Goal: Task Accomplishment & Management: Use online tool/utility

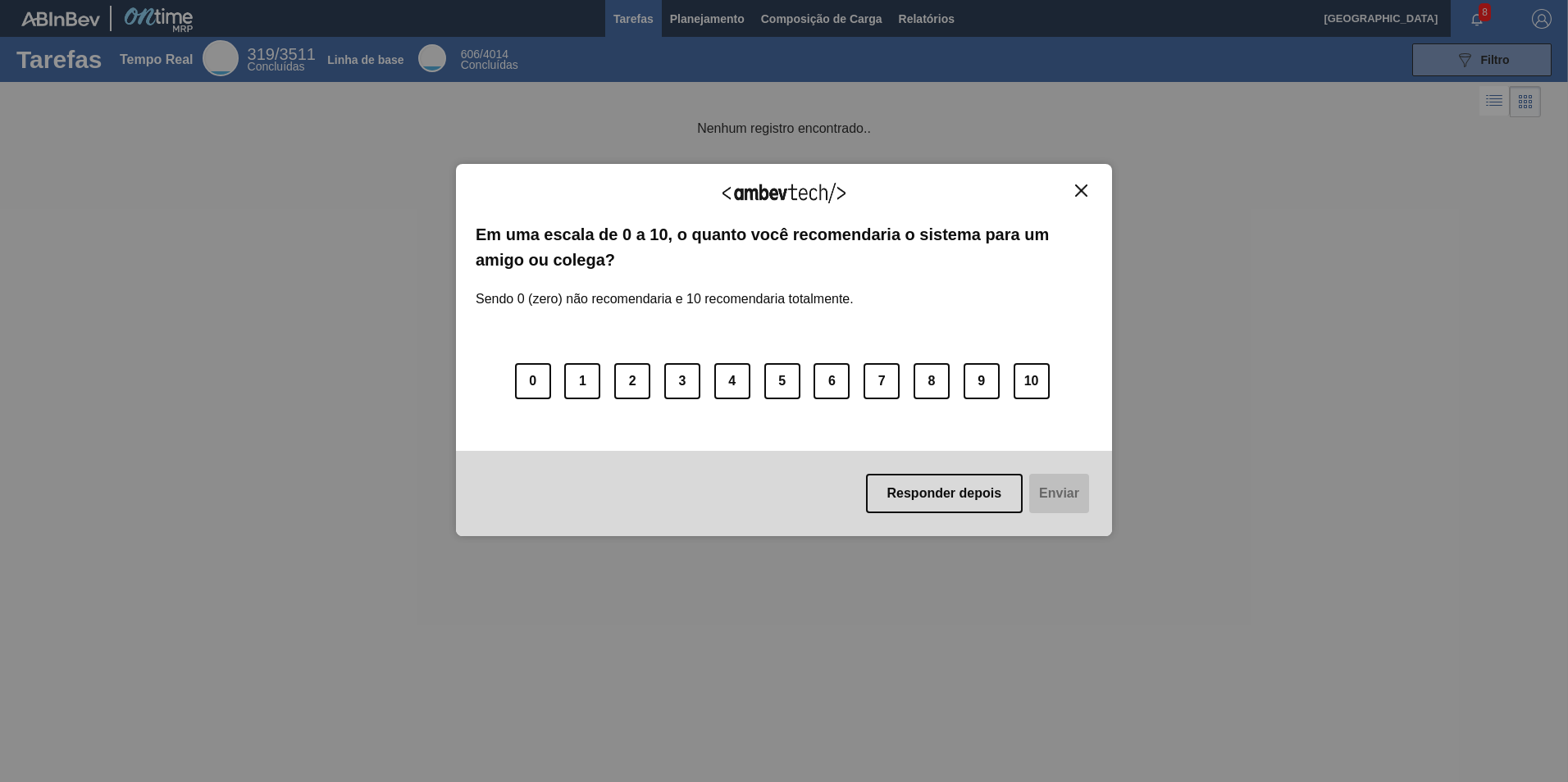
click at [1072, 199] on div "Agradecemos seu feedback!" at bounding box center [784, 202] width 617 height 38
click at [1078, 194] on img "Fechar" at bounding box center [1081, 190] width 12 height 12
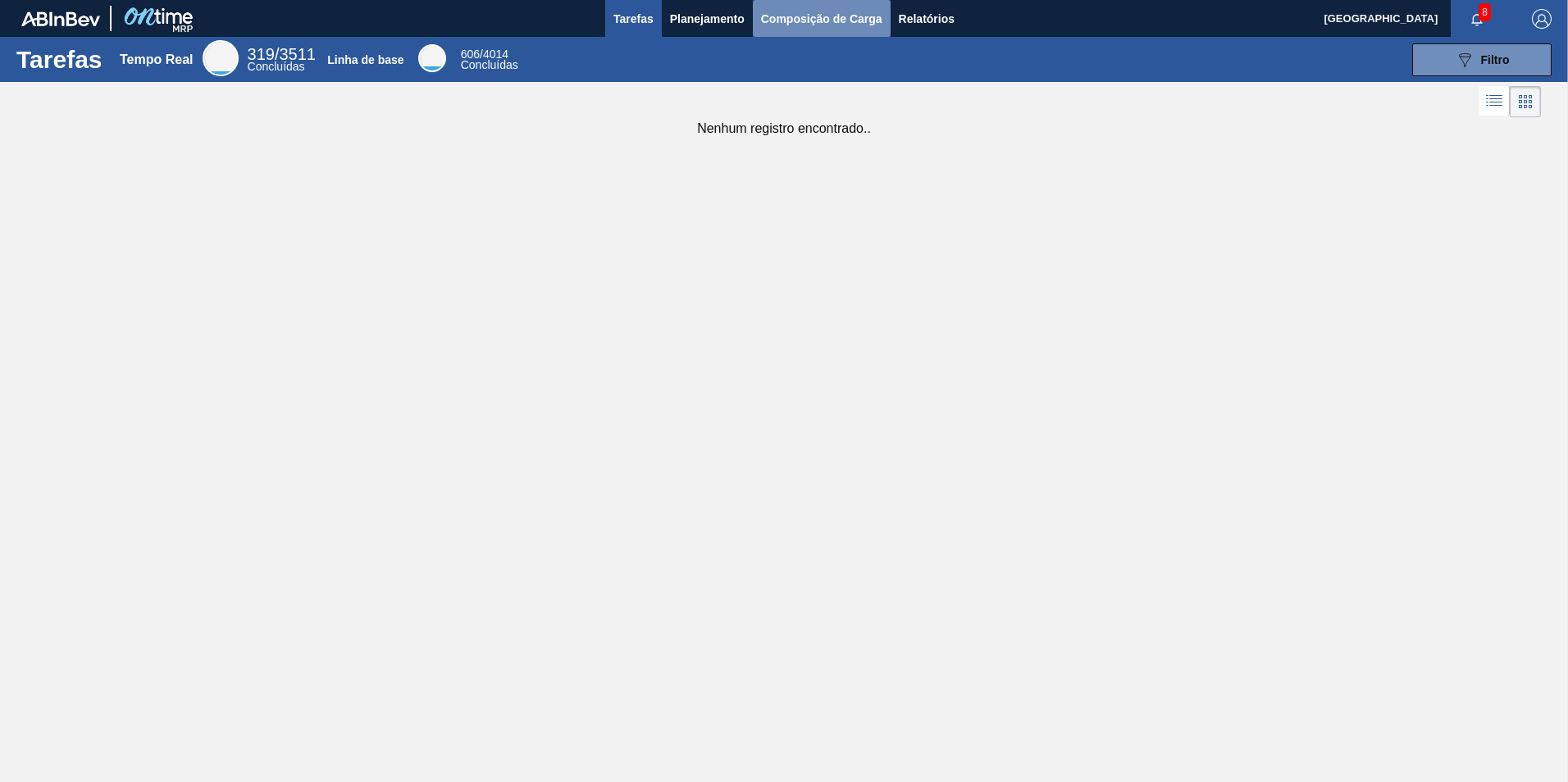
click at [783, 14] on span "Composição de Carga" at bounding box center [821, 18] width 121 height 20
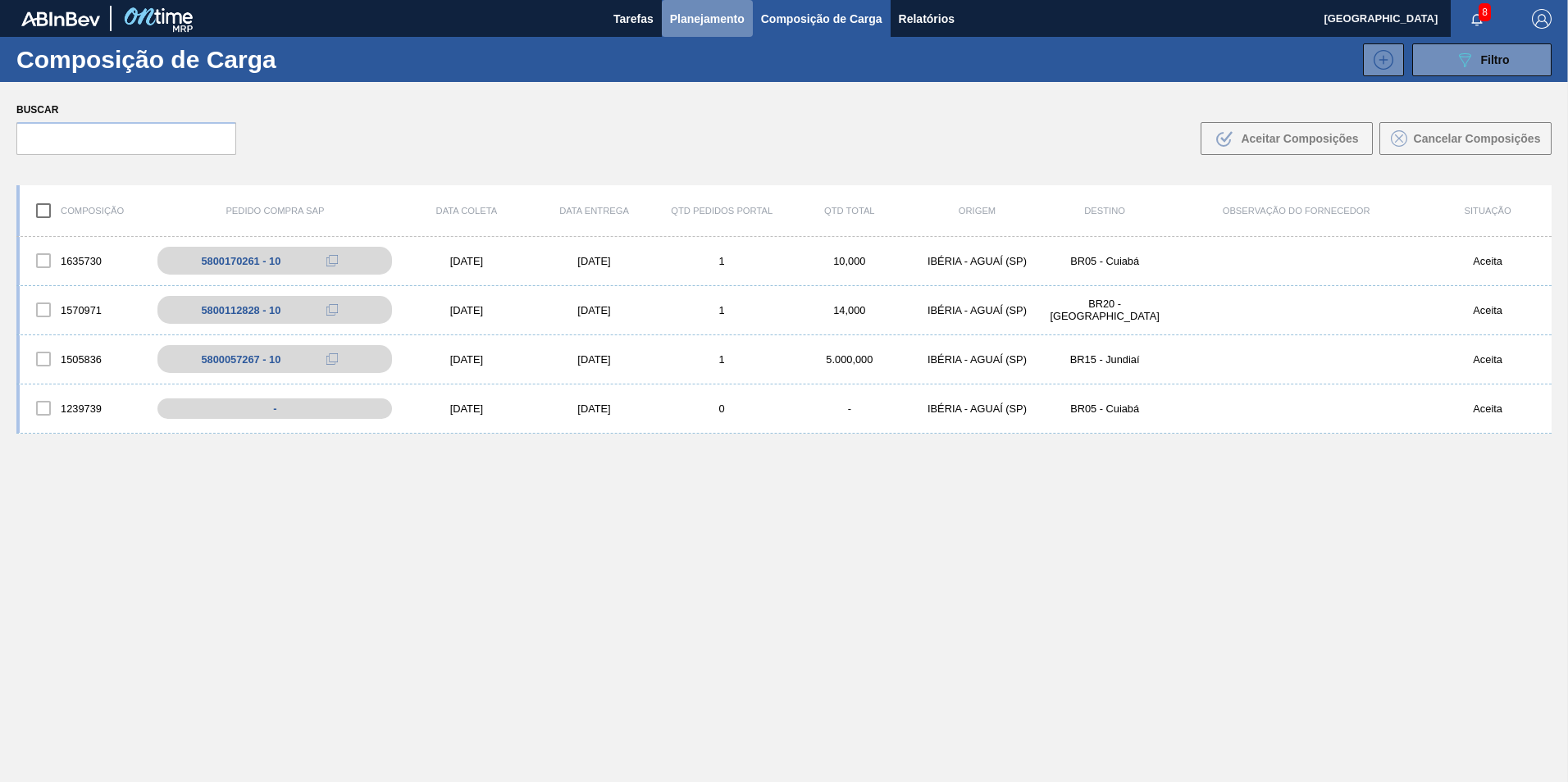
click at [695, 10] on span "Planejamento" at bounding box center [708, 18] width 74 height 20
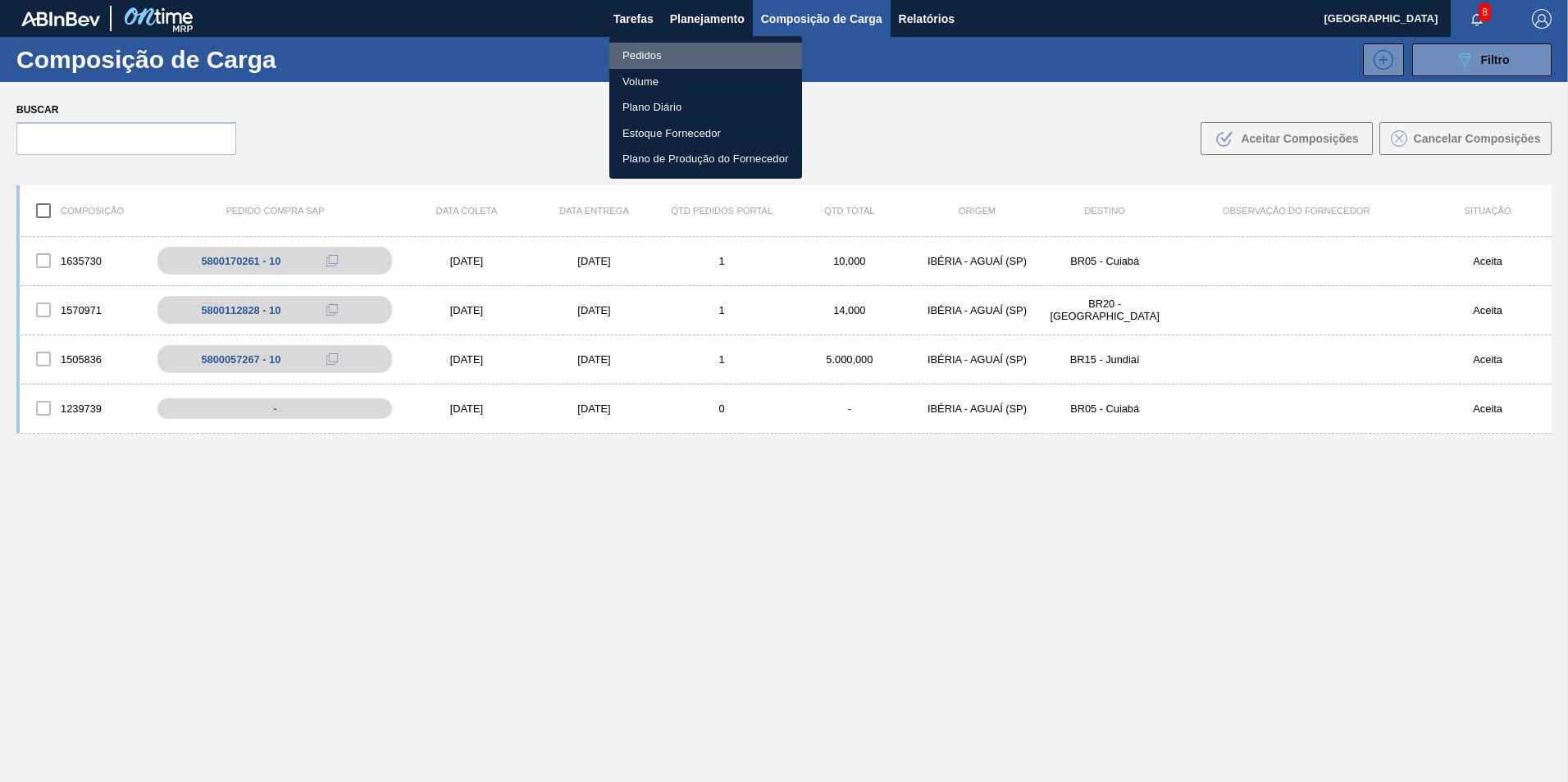
click at [703, 50] on li "Pedidos" at bounding box center [706, 55] width 193 height 26
